Goal: Book appointment/travel/reservation

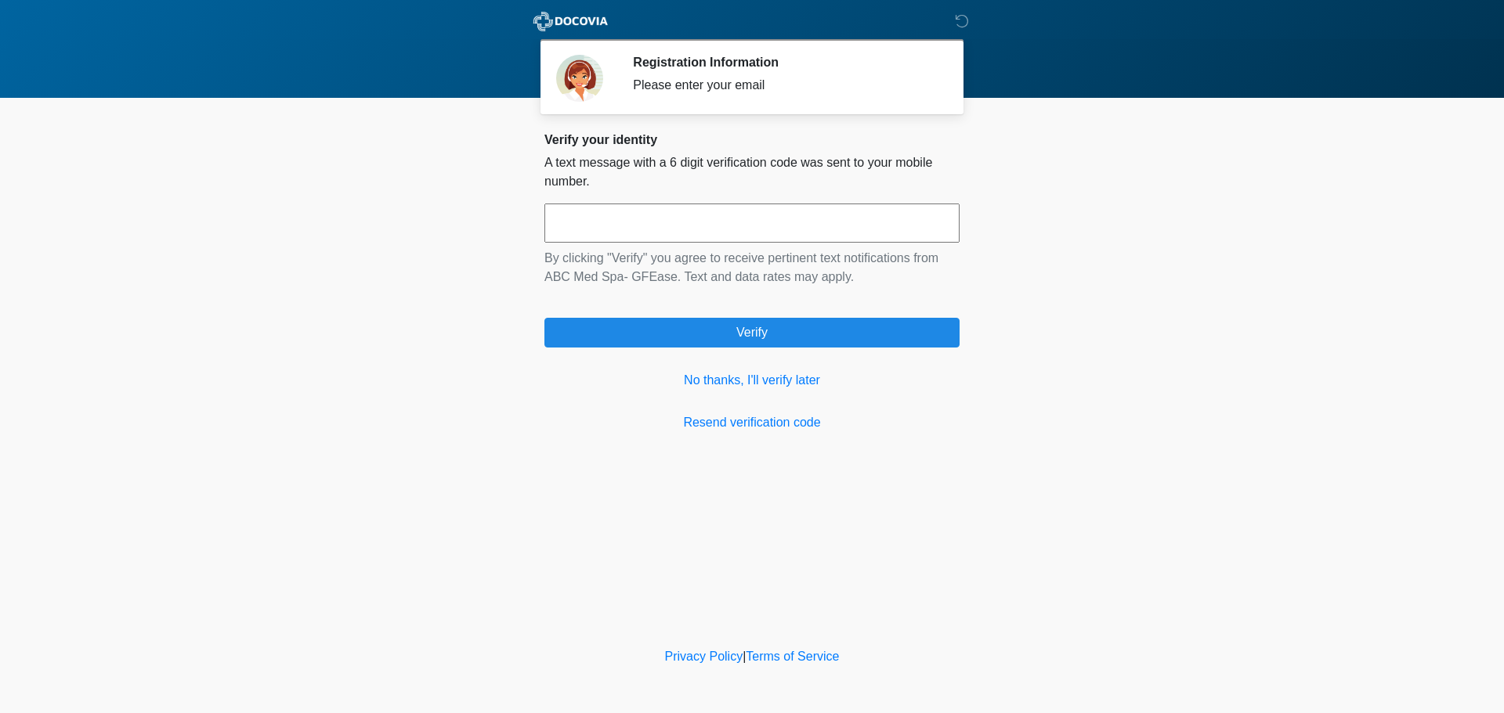
click at [862, 240] on input "text" at bounding box center [751, 223] width 415 height 39
type input "******"
click at [691, 384] on link "No thanks, I'll verify later" at bounding box center [751, 380] width 415 height 19
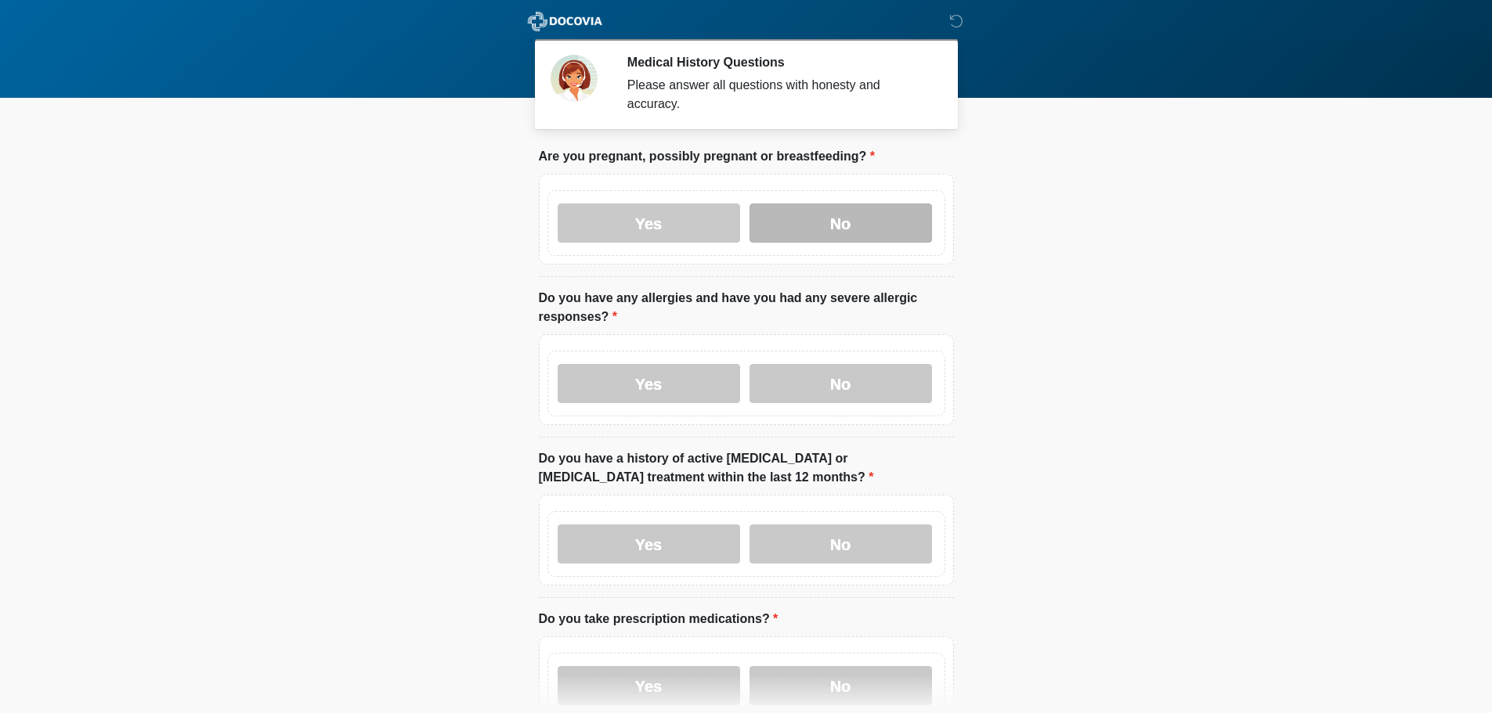
click at [811, 204] on label "No" at bounding box center [840, 223] width 182 height 39
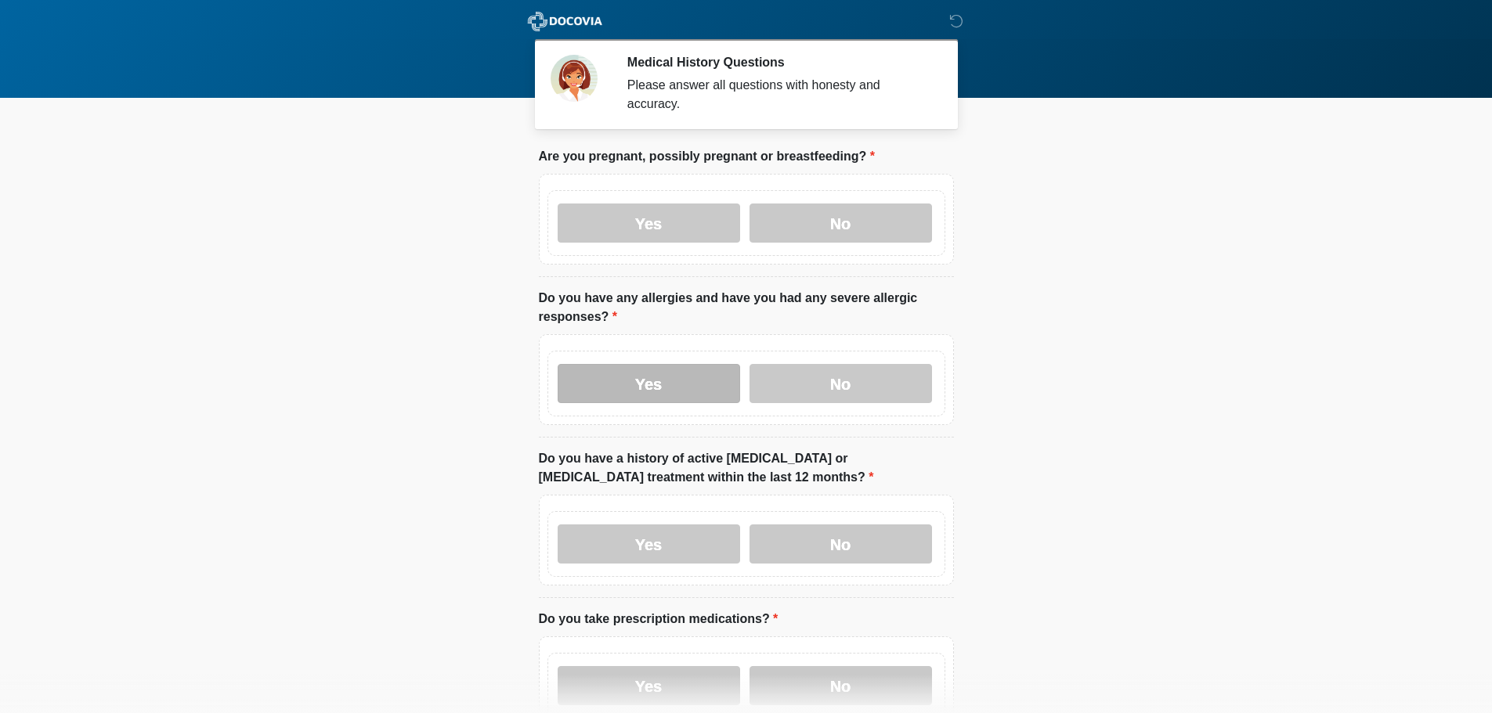
click at [659, 364] on label "Yes" at bounding box center [649, 383] width 182 height 39
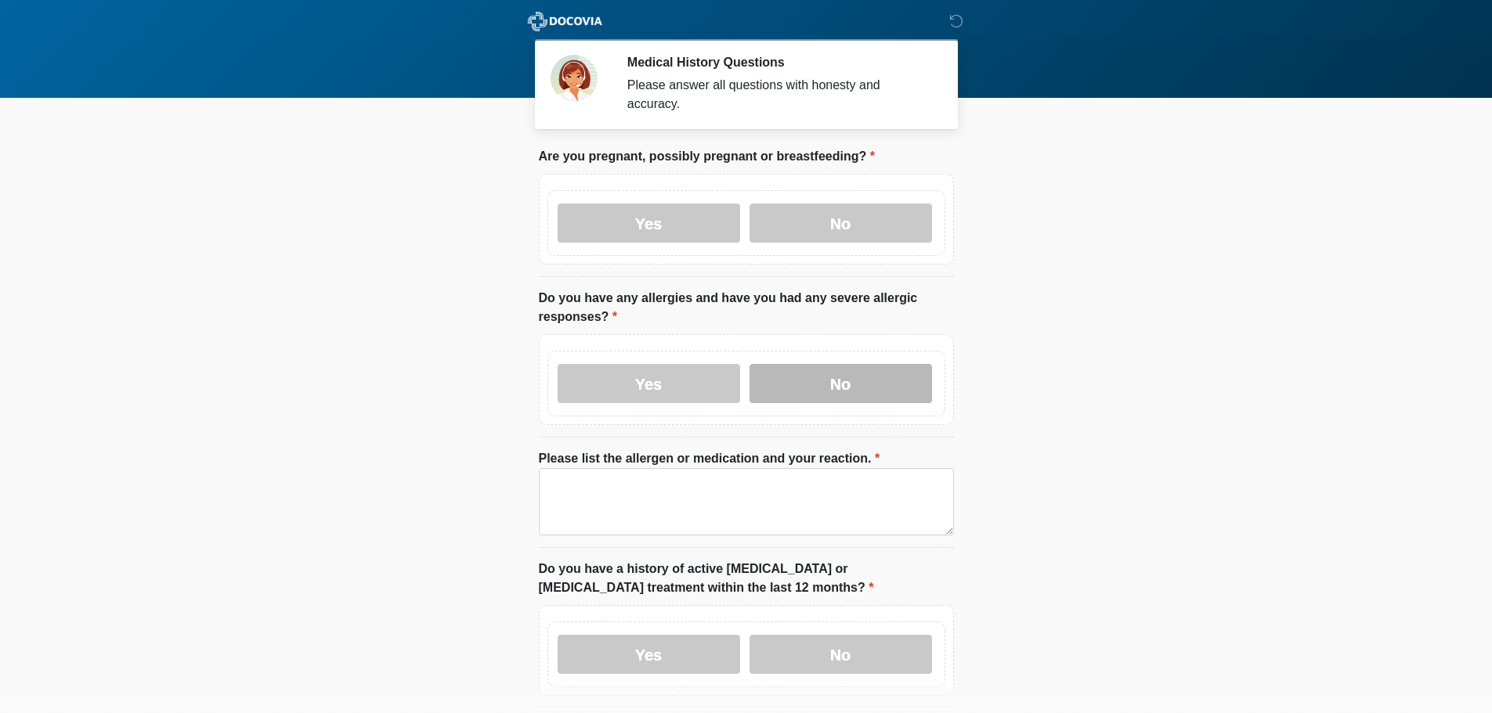
click at [835, 364] on label "No" at bounding box center [840, 383] width 182 height 39
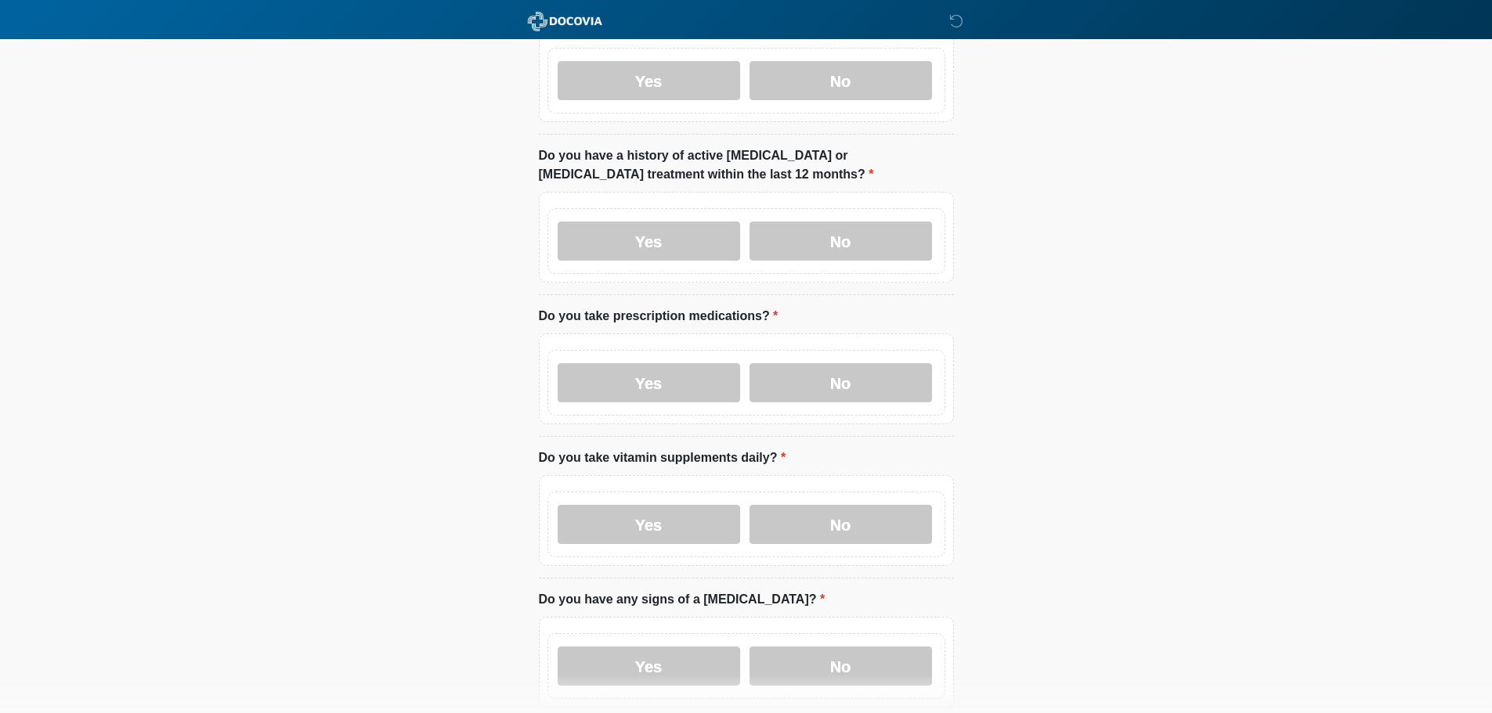
scroll to position [313, 0]
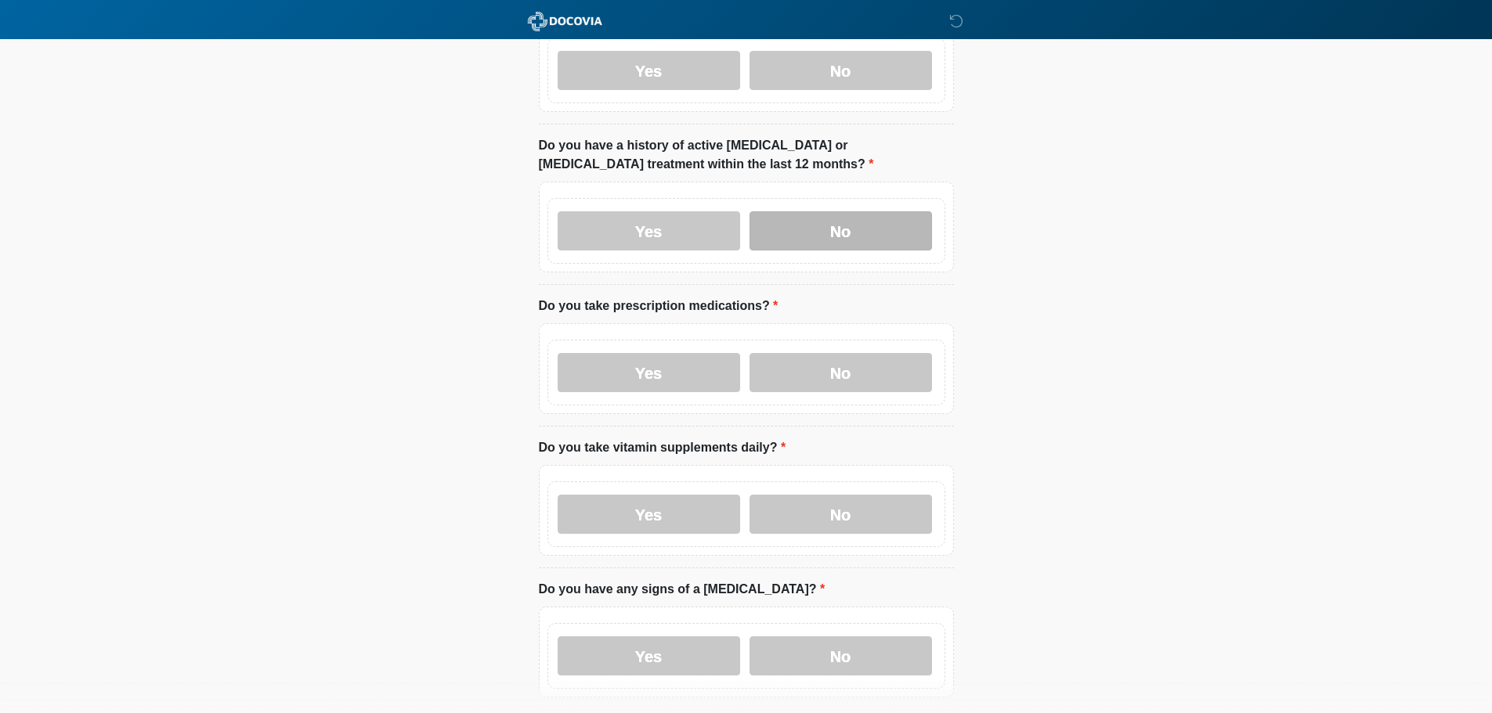
click at [820, 227] on label "No" at bounding box center [840, 230] width 182 height 39
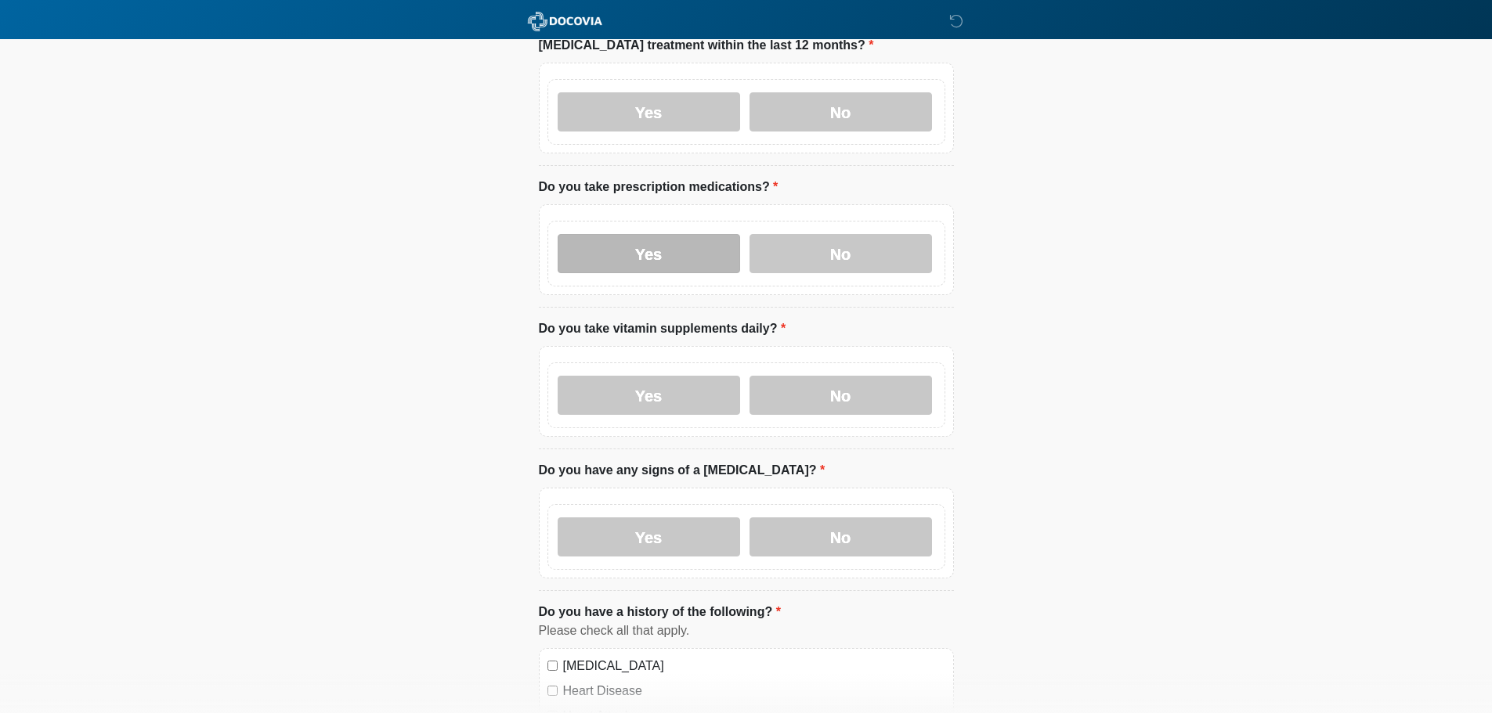
scroll to position [470, 0]
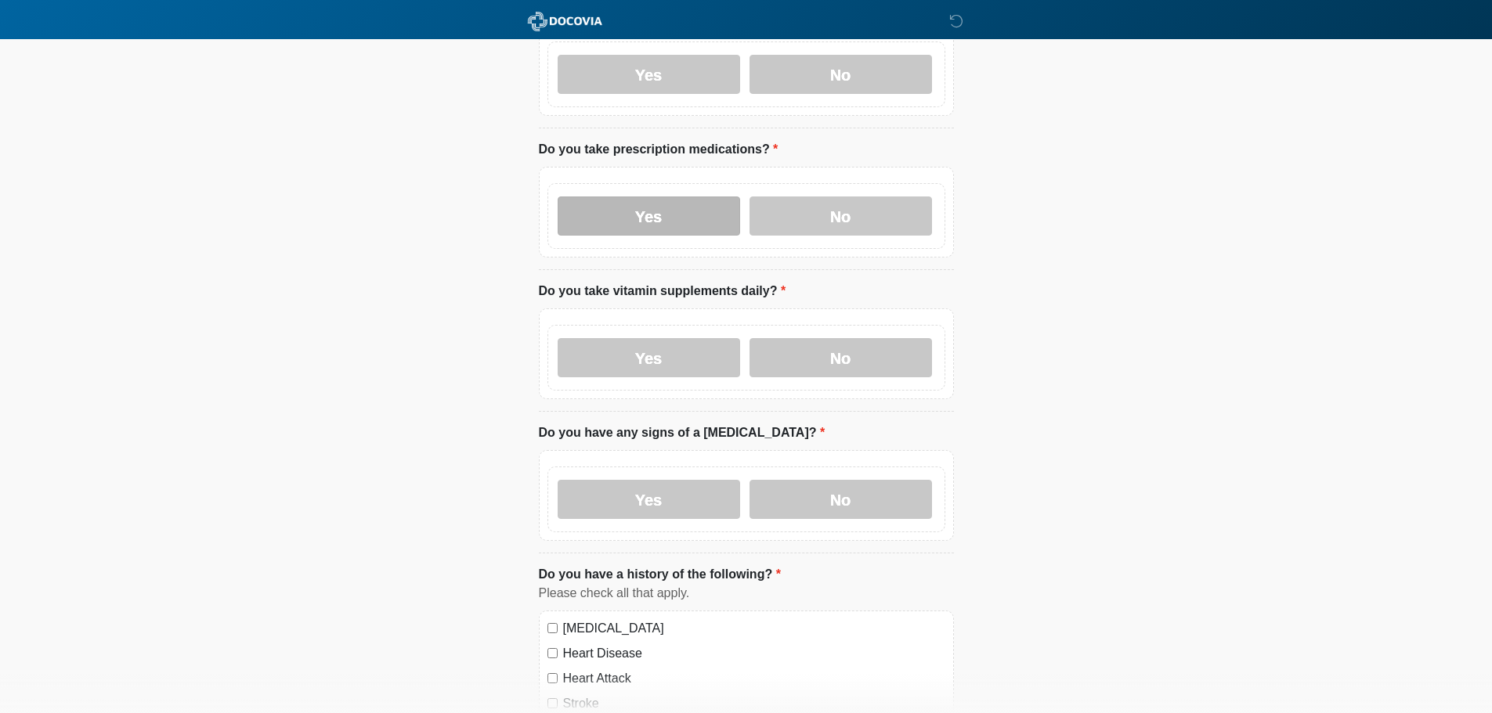
click at [629, 204] on label "Yes" at bounding box center [649, 216] width 182 height 39
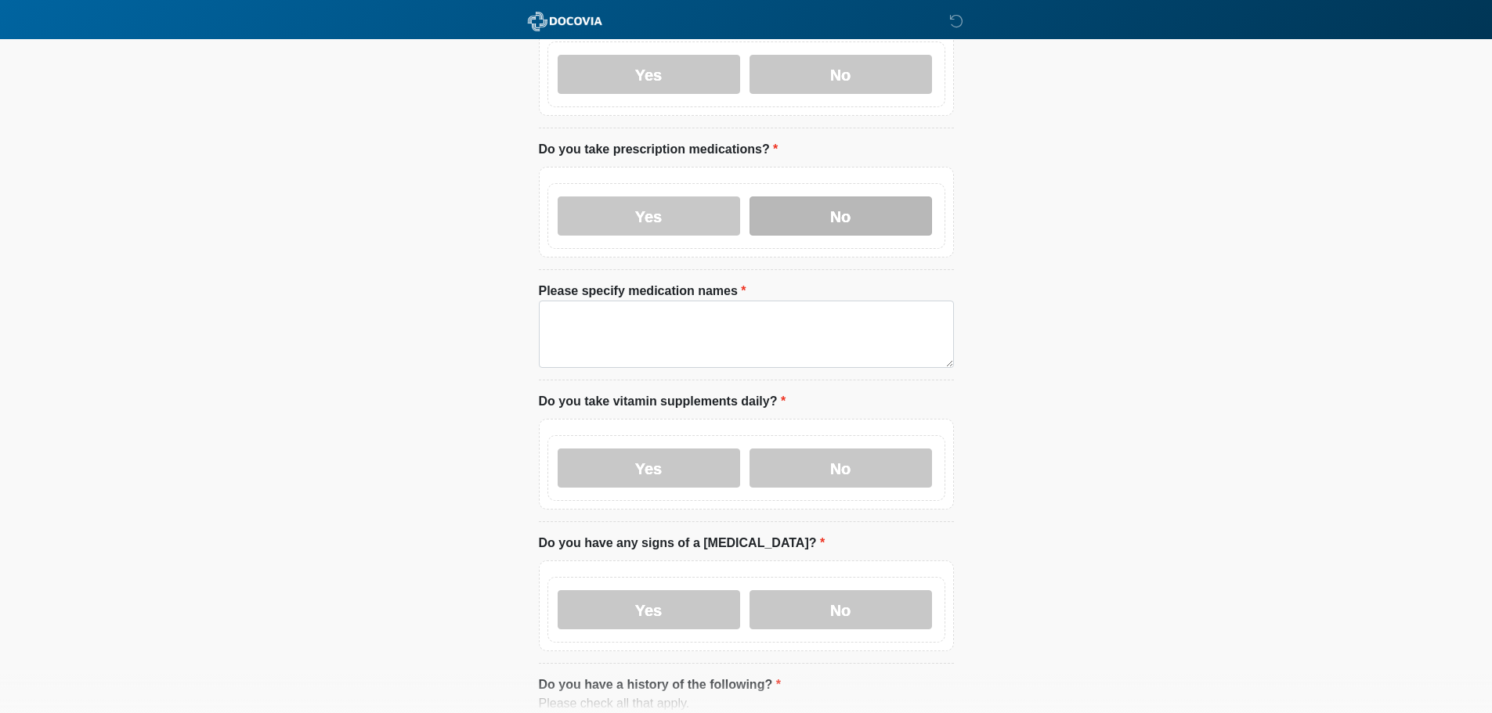
click at [833, 197] on label "No" at bounding box center [840, 216] width 182 height 39
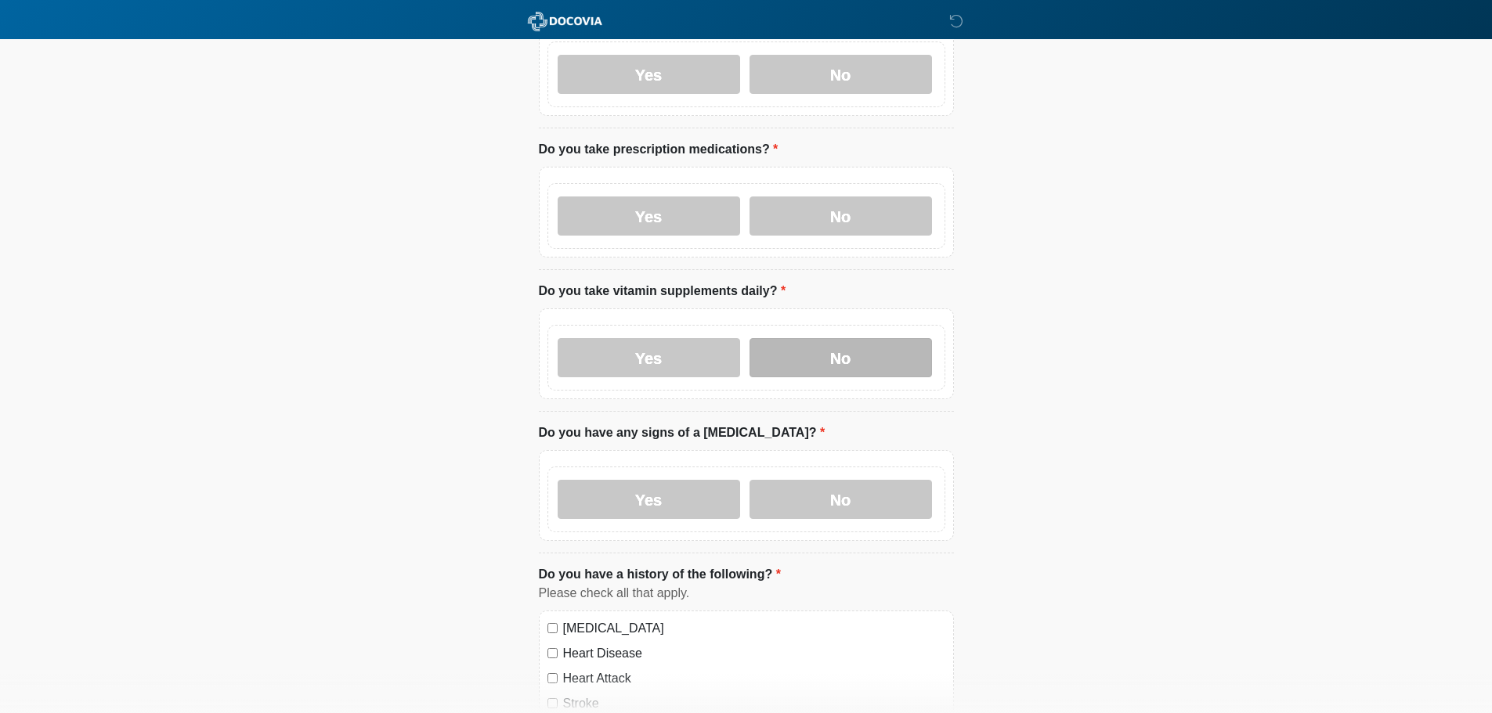
click at [854, 344] on label "No" at bounding box center [840, 357] width 182 height 39
click at [835, 480] on label "No" at bounding box center [840, 499] width 182 height 39
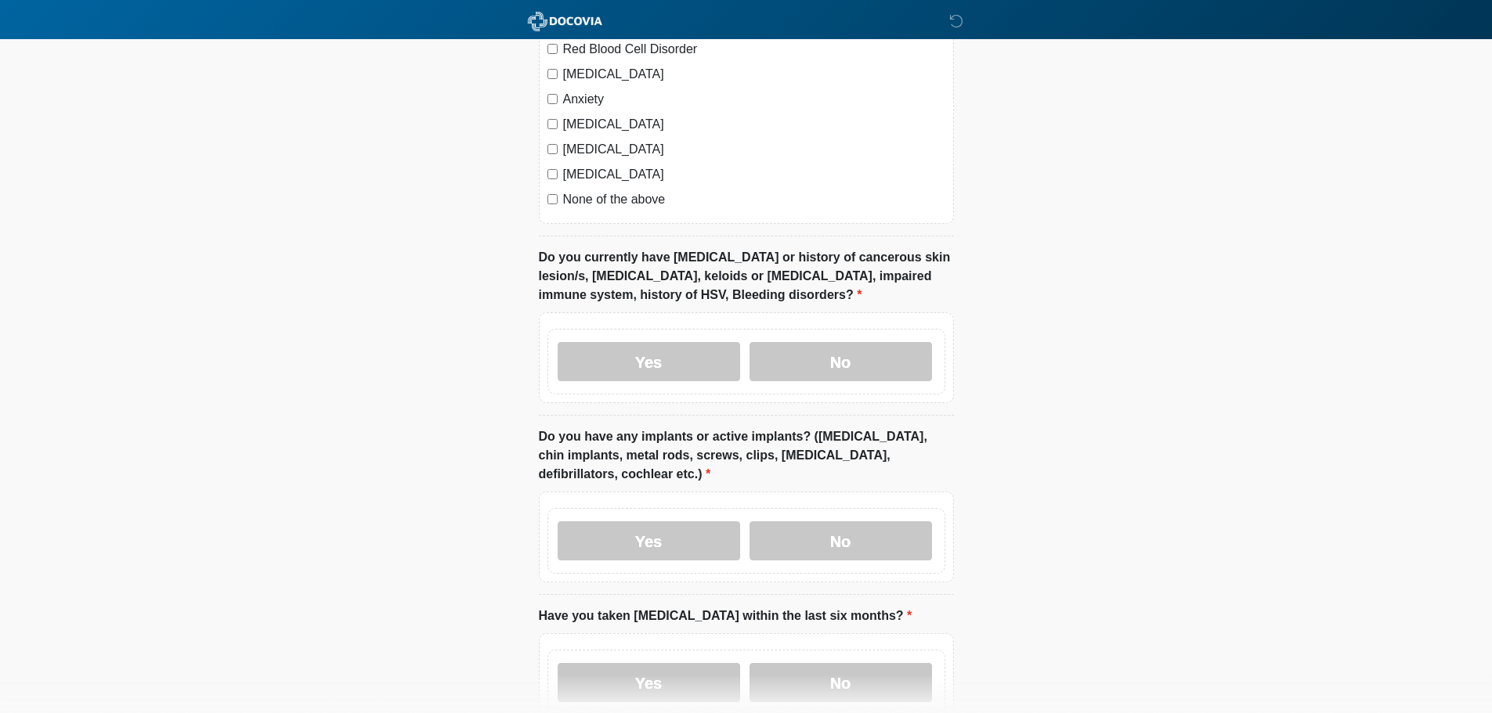
scroll to position [1253, 0]
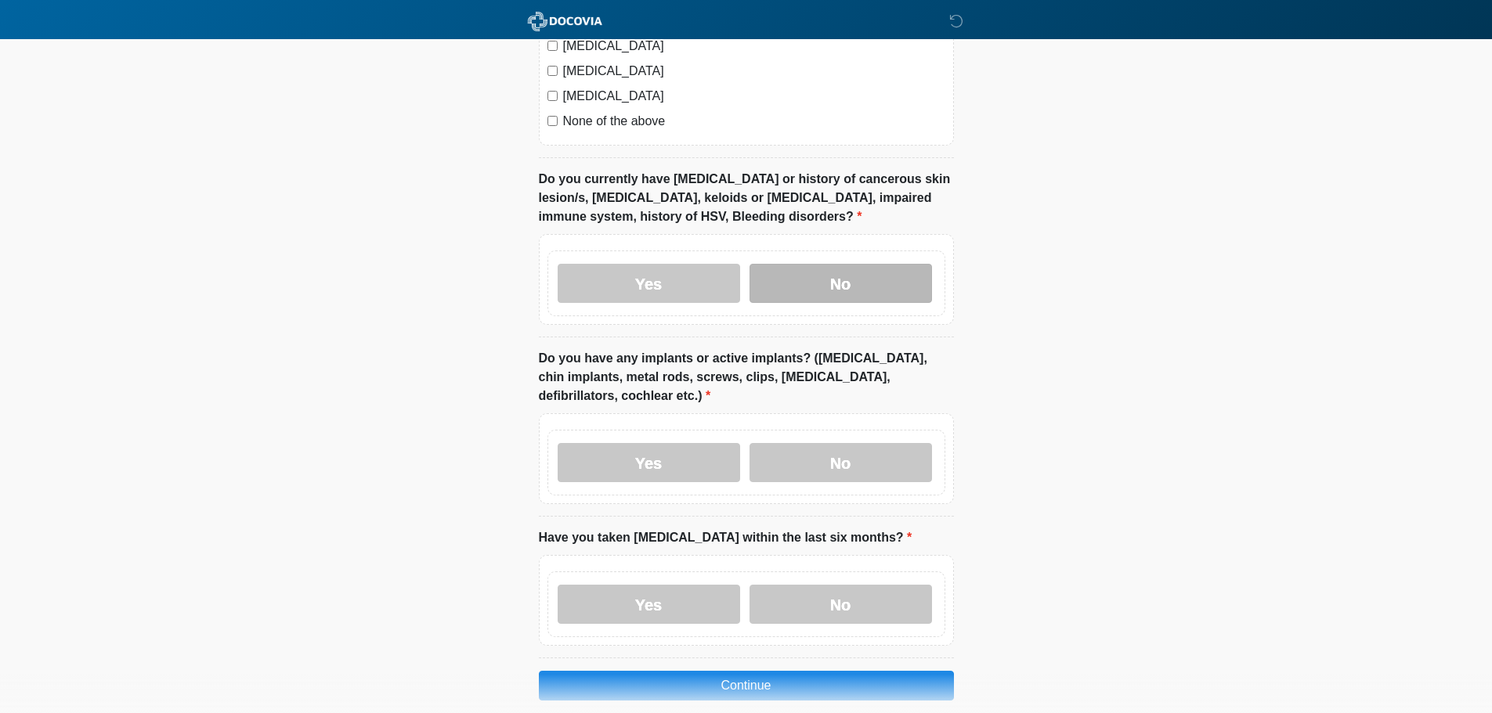
click at [880, 264] on label "No" at bounding box center [840, 283] width 182 height 39
click at [852, 443] on label "No" at bounding box center [840, 462] width 182 height 39
click at [827, 587] on label "No" at bounding box center [840, 604] width 182 height 39
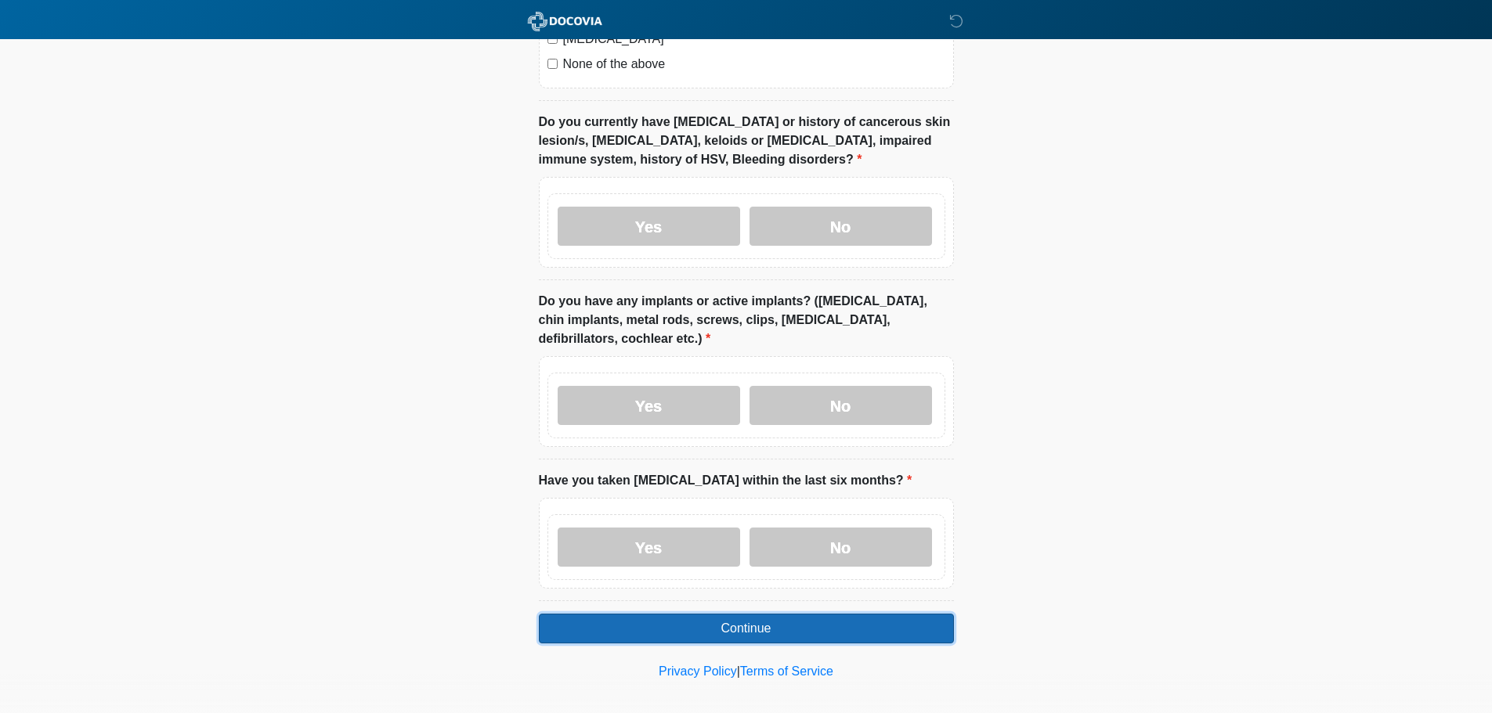
click at [773, 614] on button "Continue" at bounding box center [746, 629] width 415 height 30
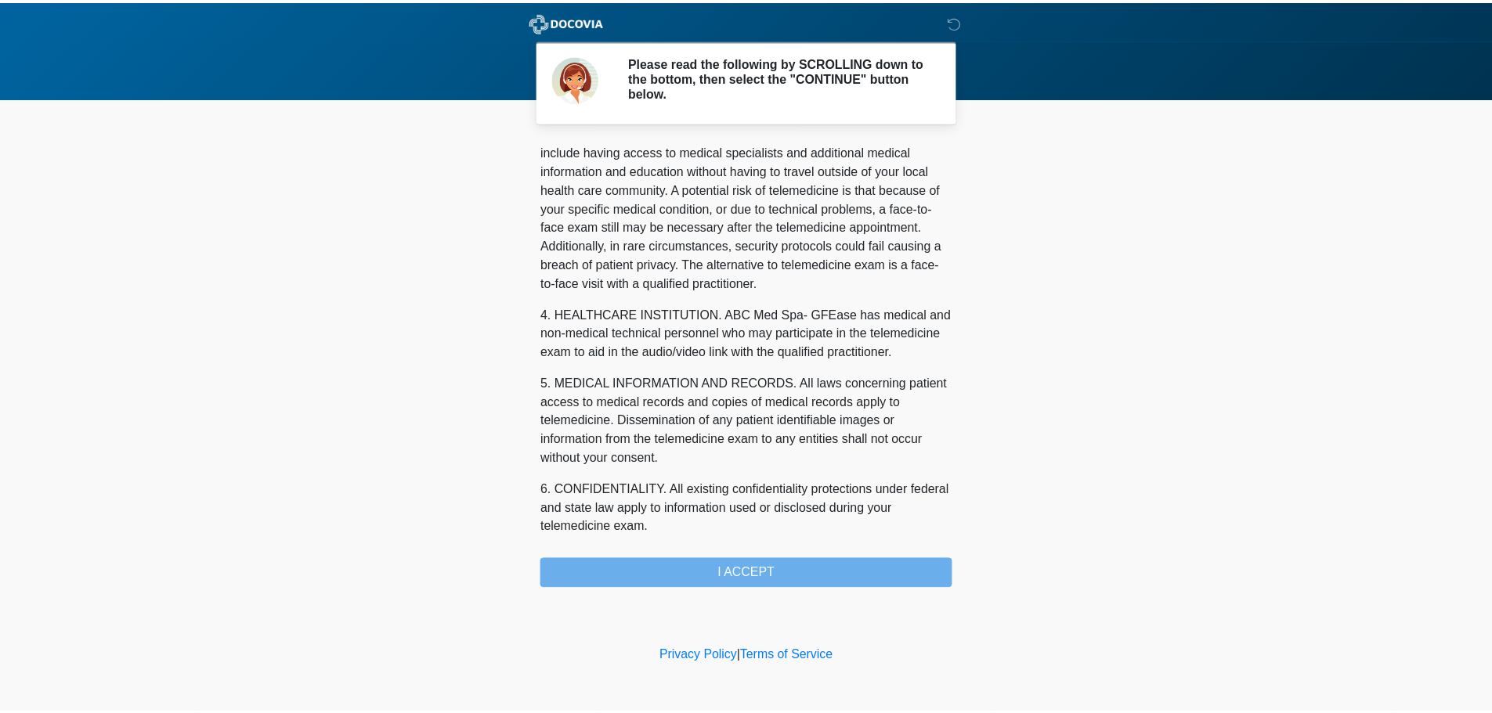
scroll to position [527, 0]
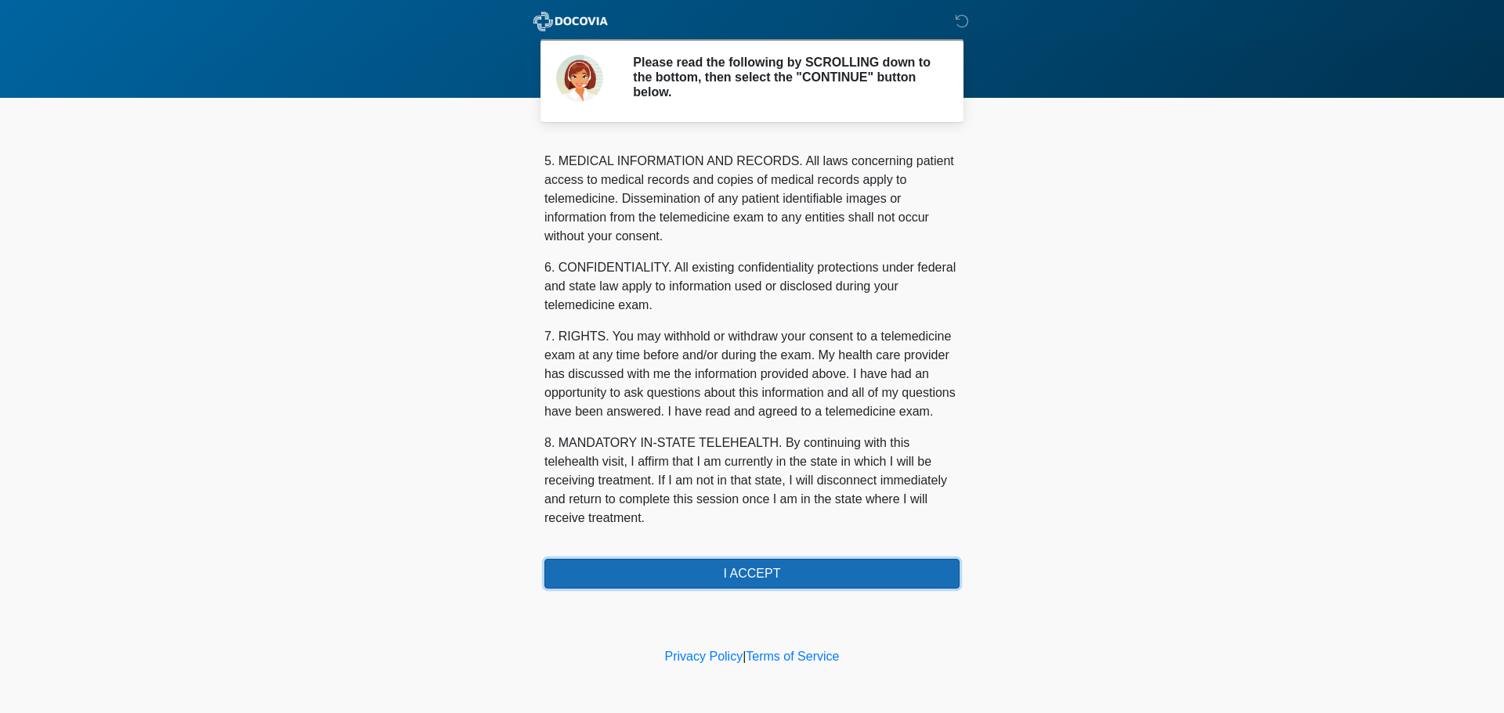
click at [741, 575] on button "I ACCEPT" at bounding box center [751, 574] width 415 height 30
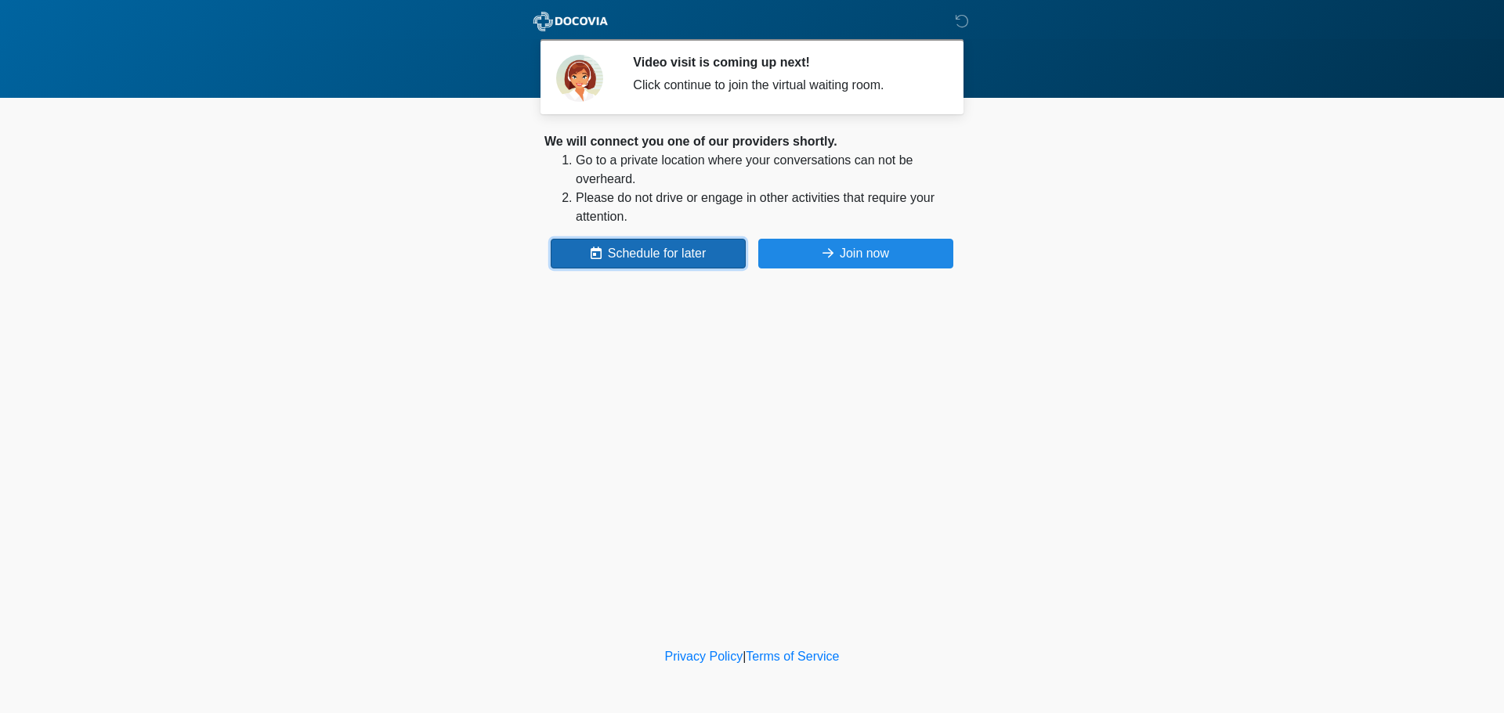
click at [634, 257] on button "Schedule for later" at bounding box center [648, 254] width 195 height 30
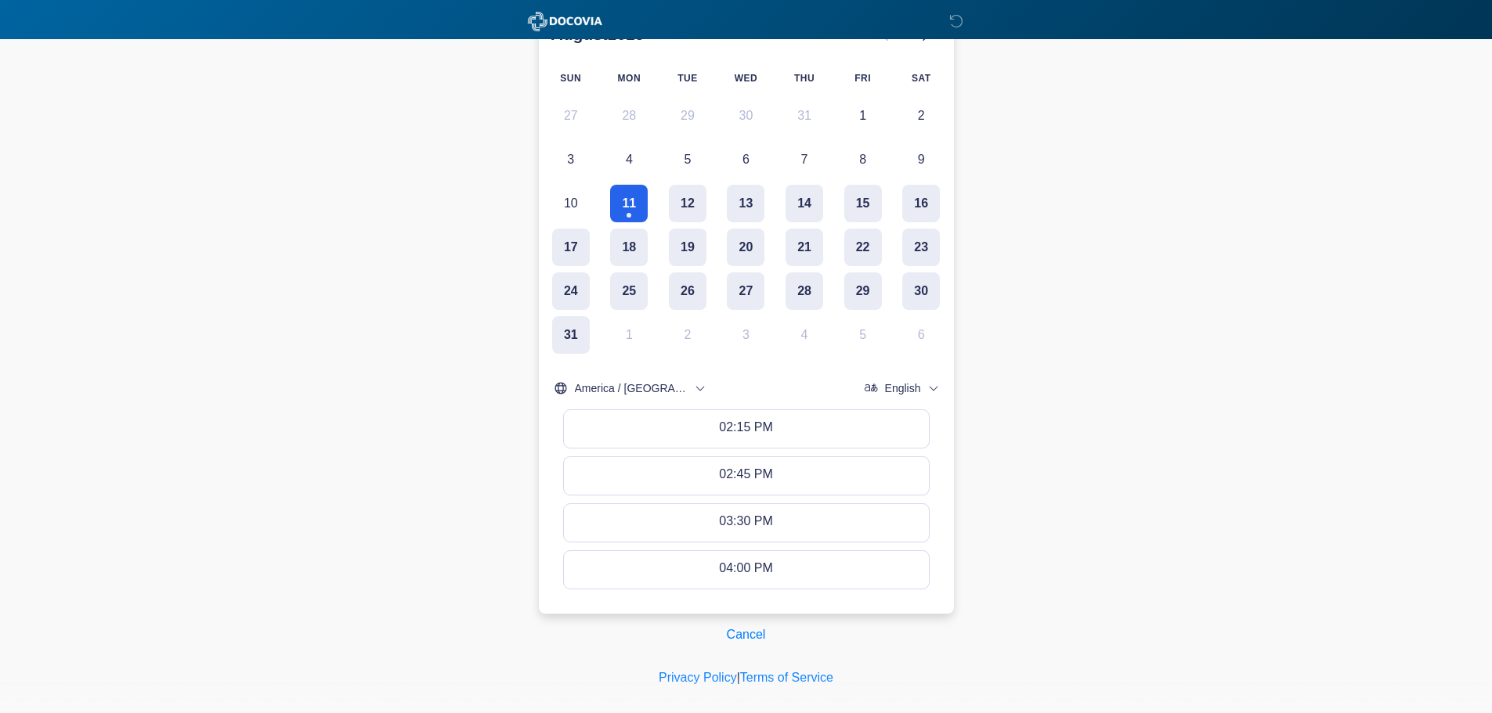
scroll to position [313, 0]
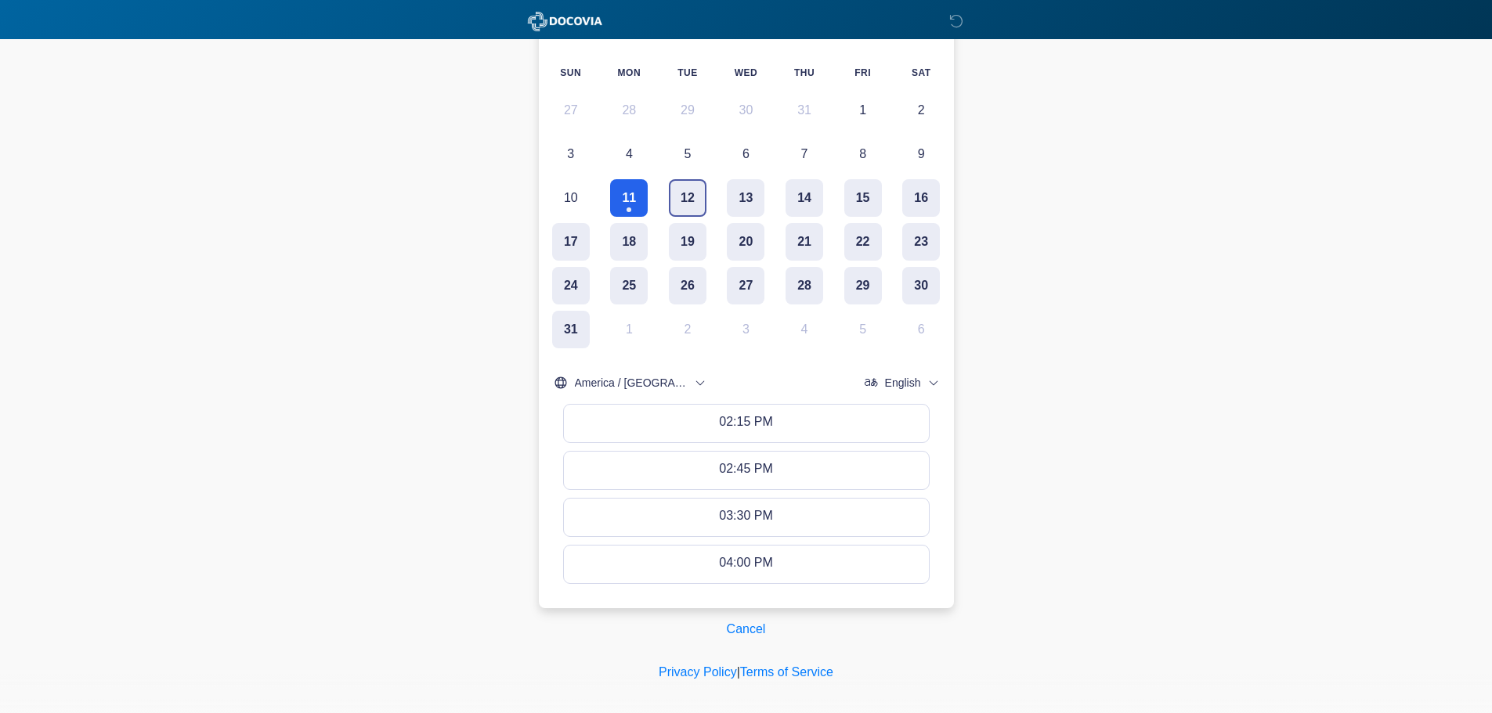
click at [686, 197] on button "12" at bounding box center [688, 198] width 38 height 38
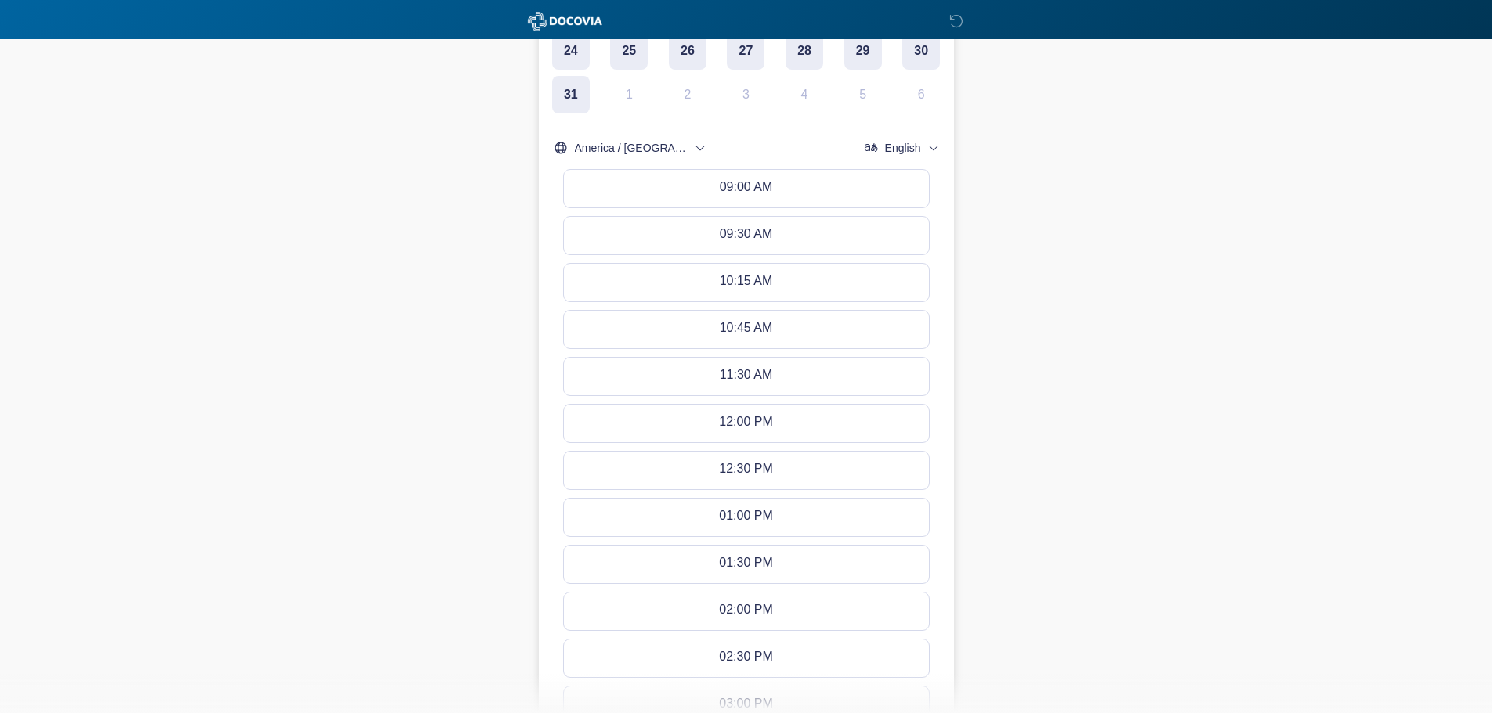
scroll to position [796, 0]
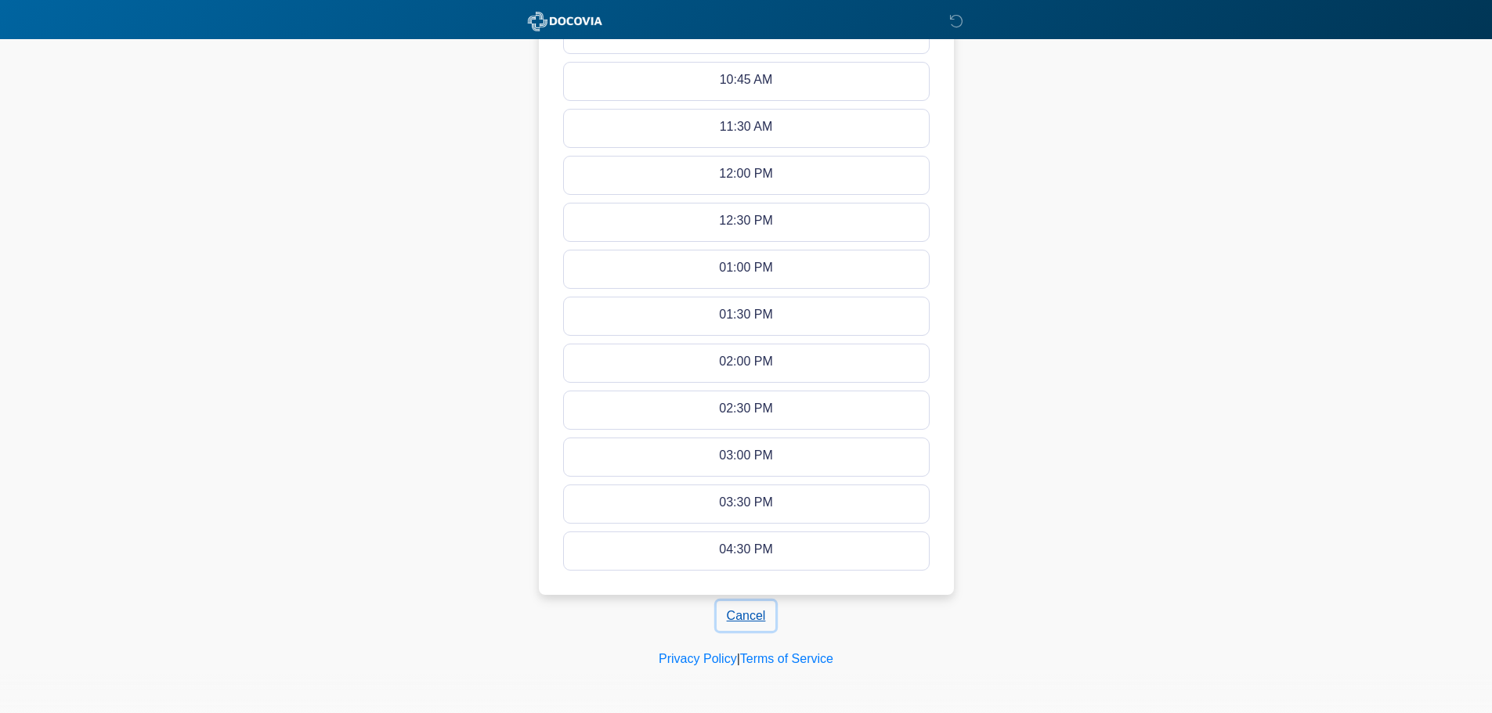
click at [742, 617] on button "Cancel" at bounding box center [747, 616] width 60 height 30
